Goal: Task Accomplishment & Management: Complete application form

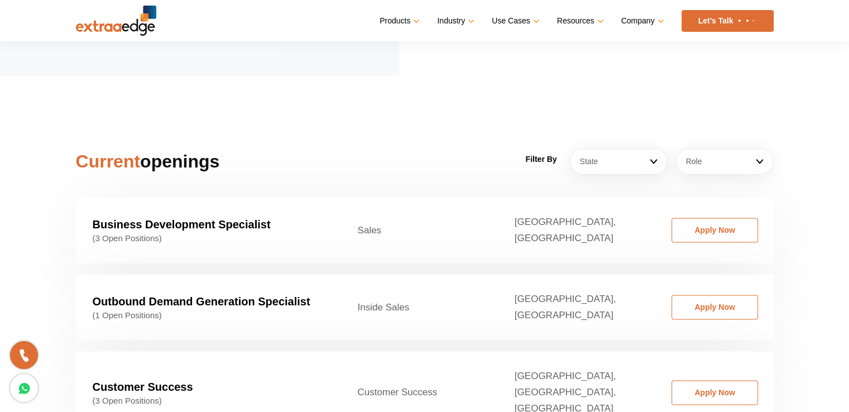
scroll to position [1626, 0]
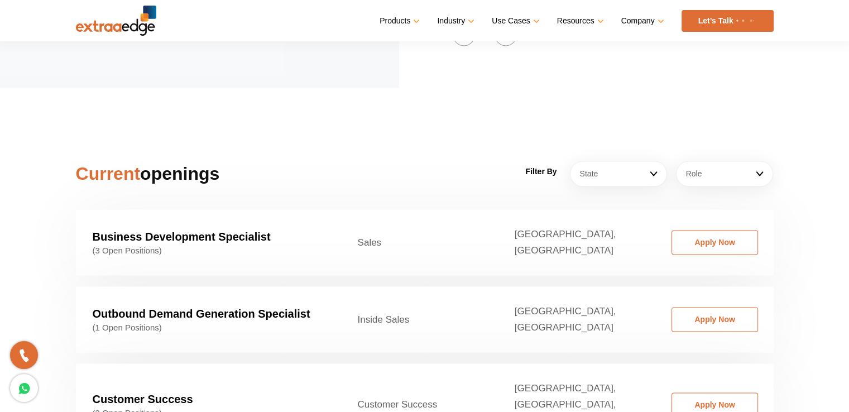
click at [261, 230] on strong "Business Development Specialist" at bounding box center [182, 236] width 178 height 12
click at [153, 246] on span "(3 Open Positions)" at bounding box center [209, 251] width 232 height 10
click at [727, 230] on link "Apply Now" at bounding box center [714, 242] width 86 height 25
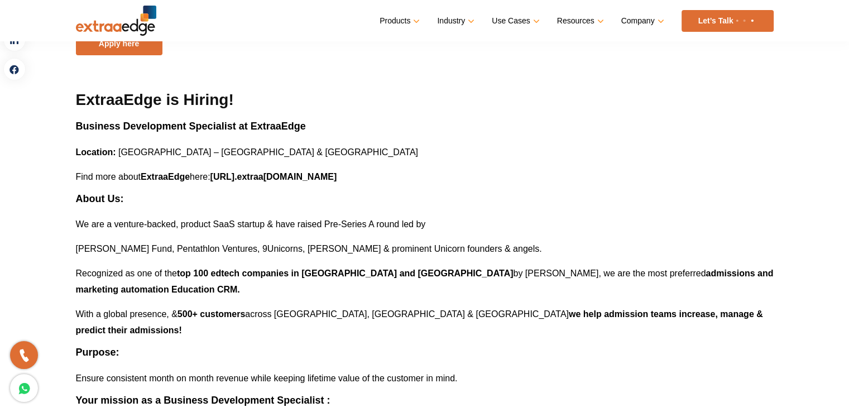
scroll to position [102, 0]
